Goal: Find specific page/section: Find specific page/section

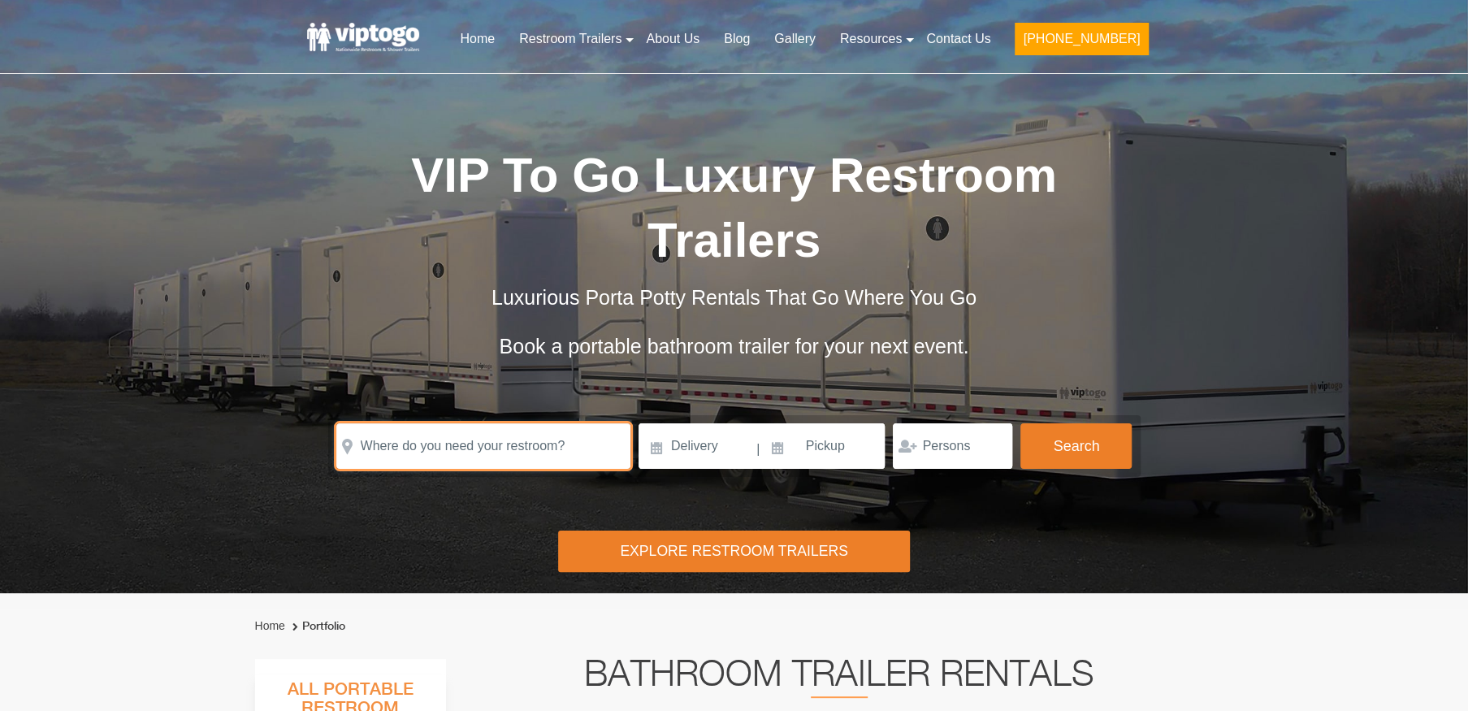
click at [463, 423] on input "text" at bounding box center [483, 445] width 294 height 45
click at [465, 423] on input "text" at bounding box center [483, 445] width 294 height 45
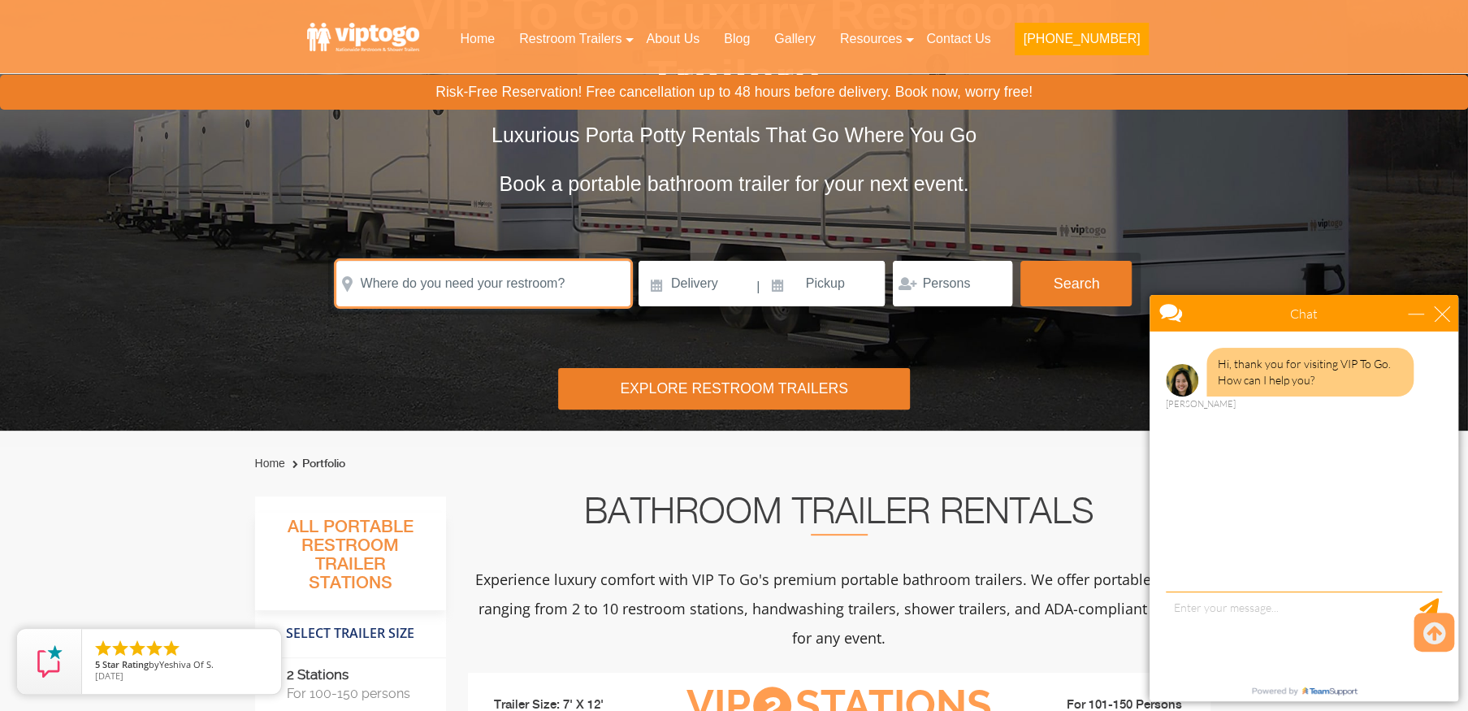
scroll to position [244, 0]
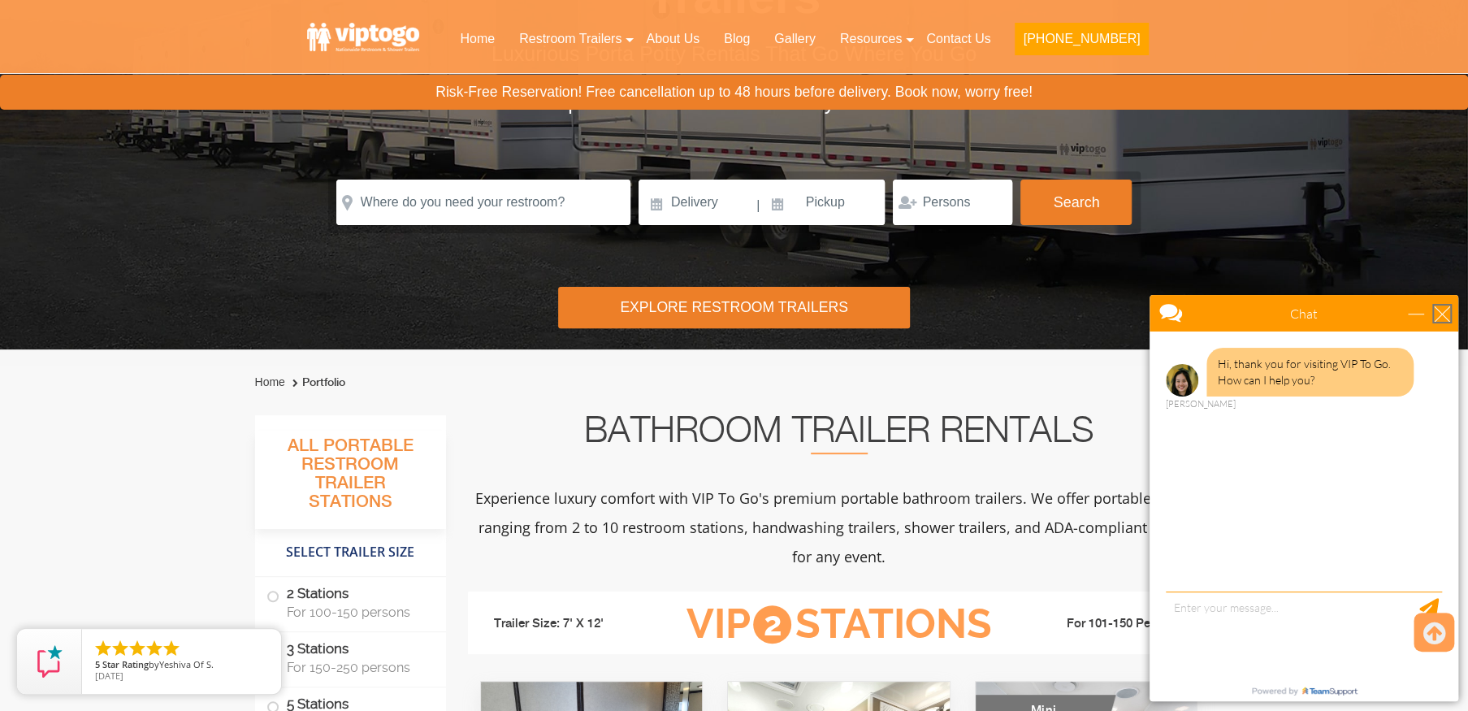
click at [1445, 318] on div "close" at bounding box center [1442, 313] width 16 height 16
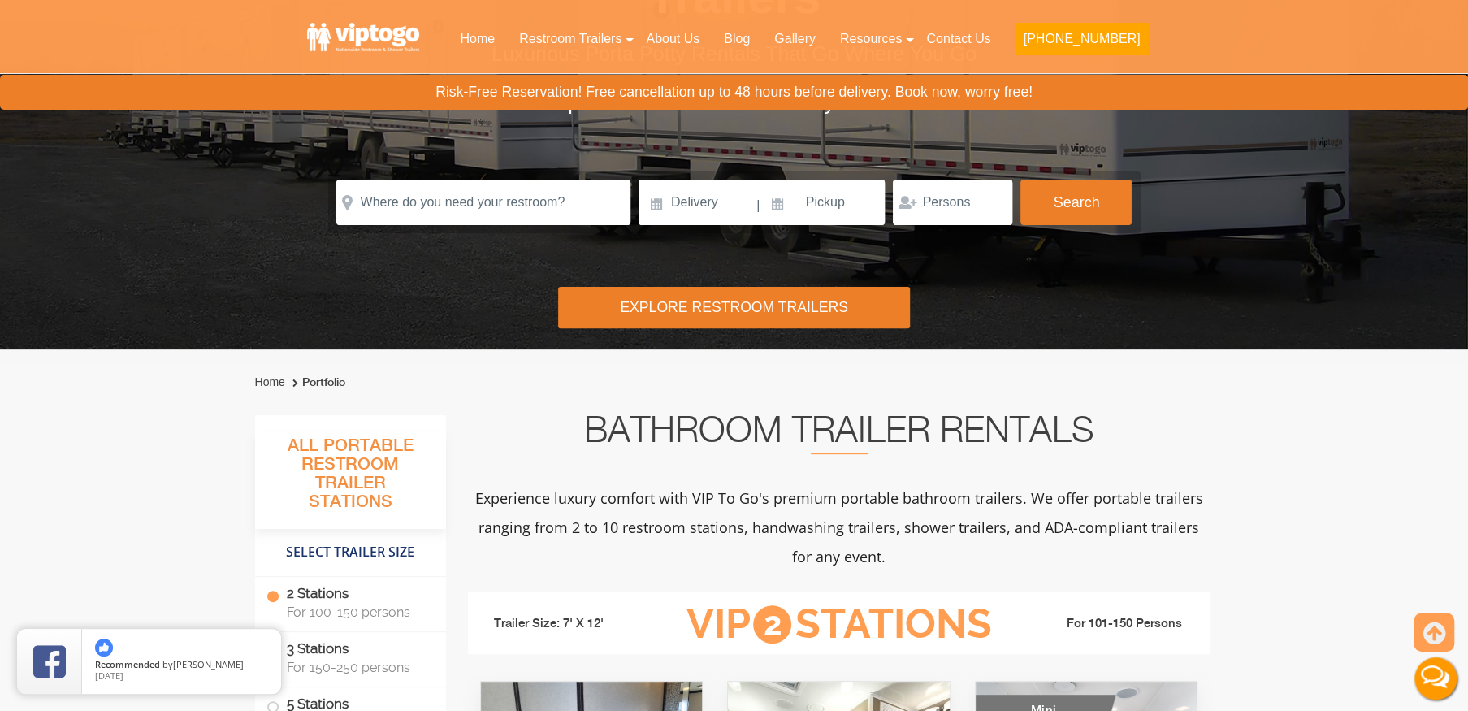
scroll to position [81, 0]
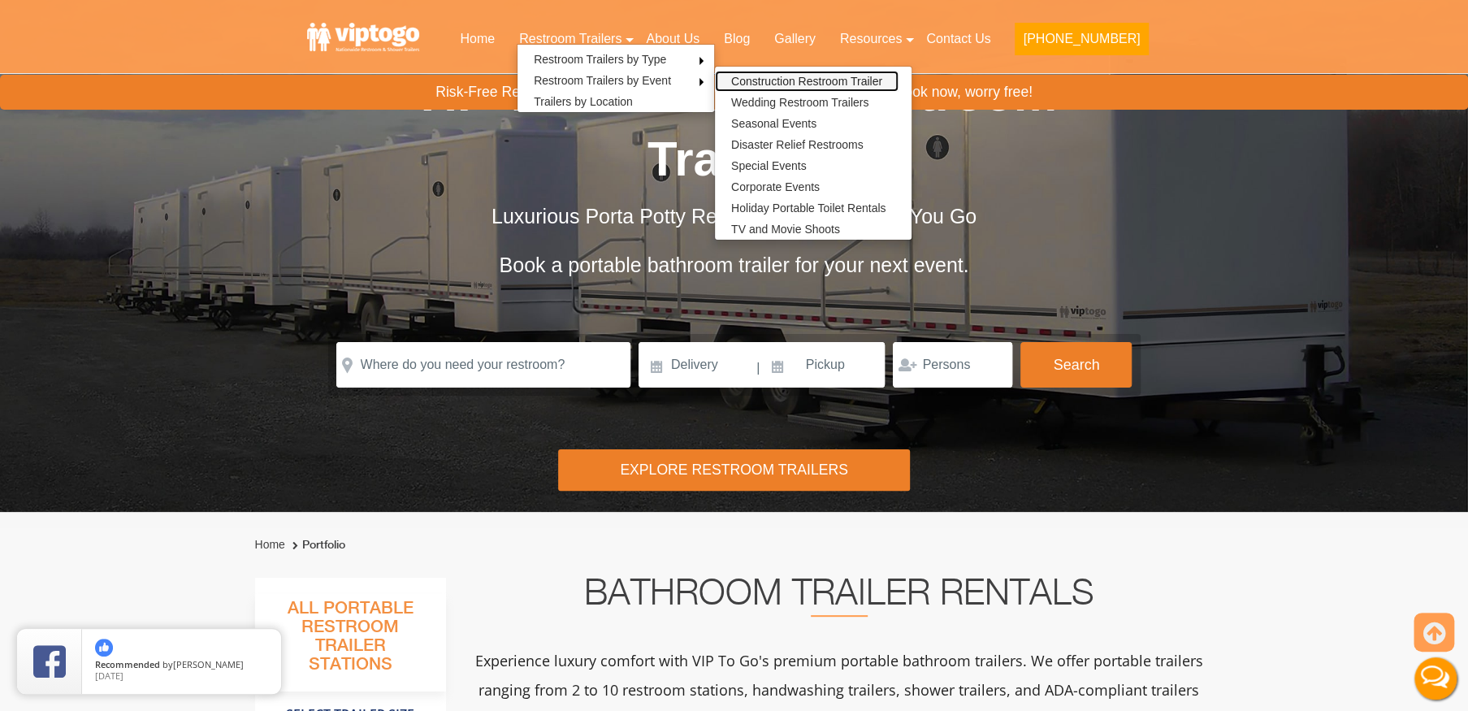
click at [808, 78] on link "Construction Restroom Trailer" at bounding box center [807, 81] width 184 height 21
